Goal: Task Accomplishment & Management: Manage account settings

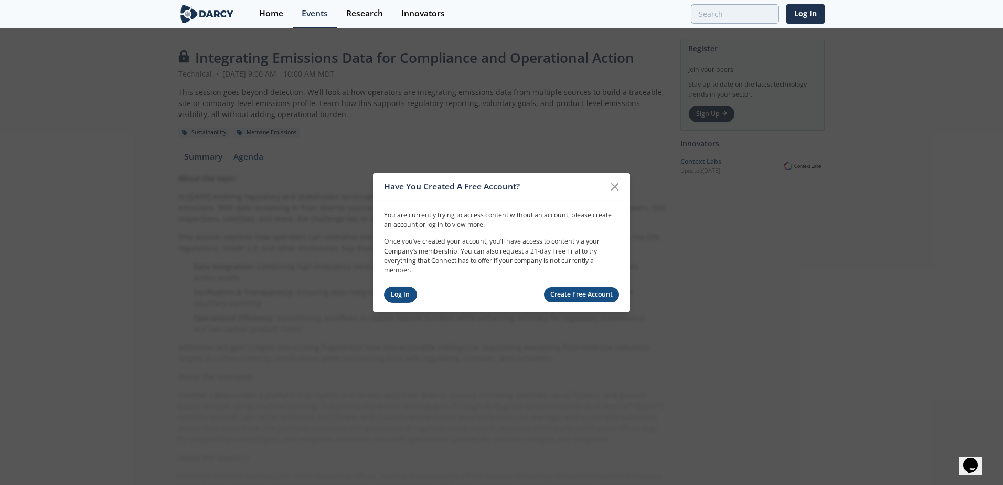
click at [411, 299] on link "Log In" at bounding box center [400, 295] width 33 height 16
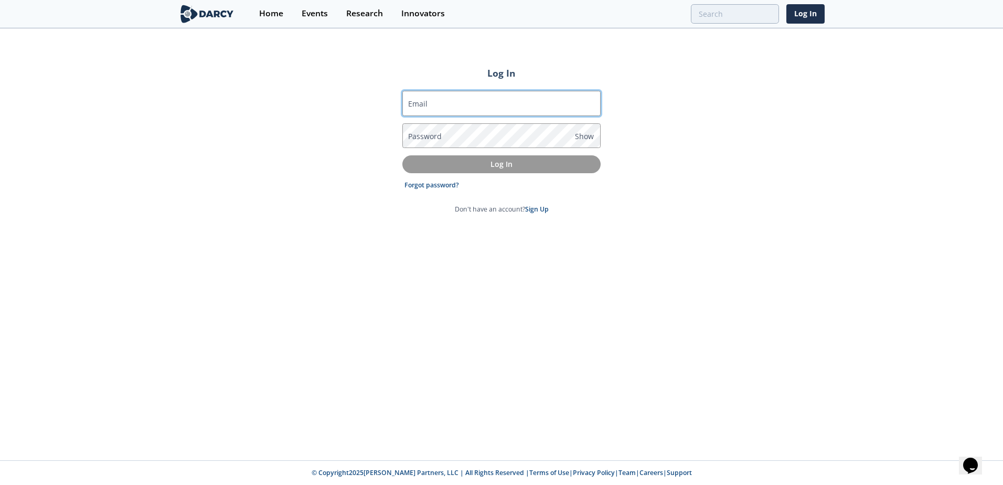
click at [495, 102] on input "Email" at bounding box center [502, 103] width 198 height 25
type input "[EMAIL_ADDRESS][PERSON_NAME][DOMAIN_NAME]"
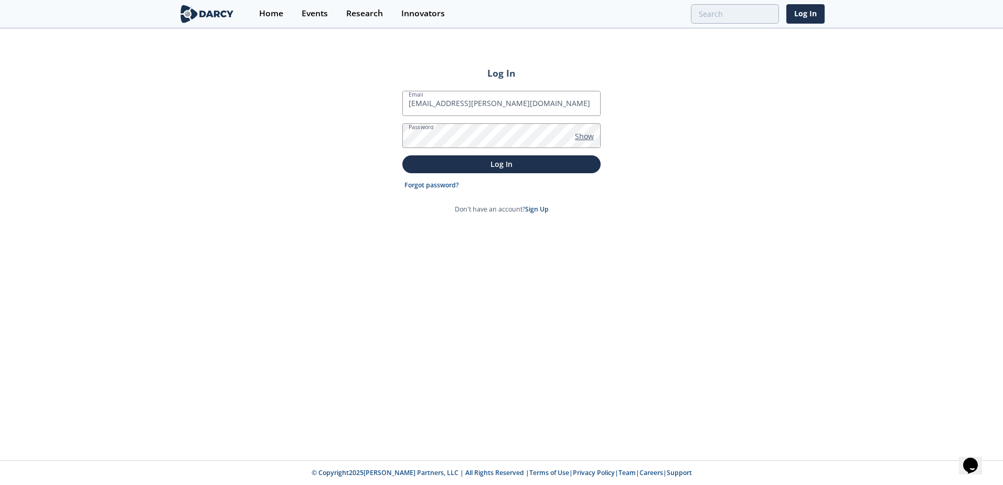
click at [589, 135] on span "Show" at bounding box center [584, 136] width 19 height 11
click at [538, 164] on p "Log In" at bounding box center [502, 164] width 184 height 11
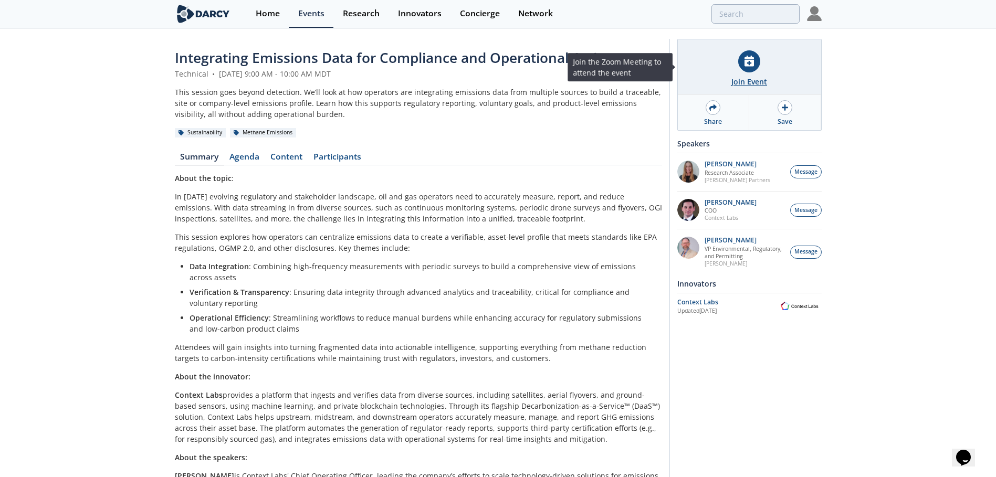
click at [753, 62] on icon at bounding box center [748, 61] width 9 height 11
